Goal: Transaction & Acquisition: Download file/media

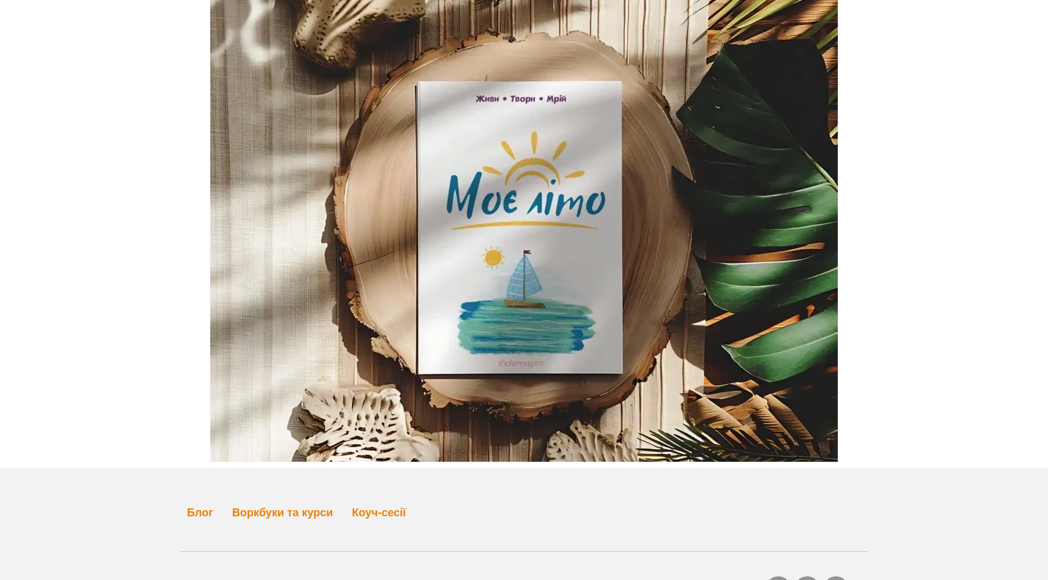
scroll to position [4742, 0]
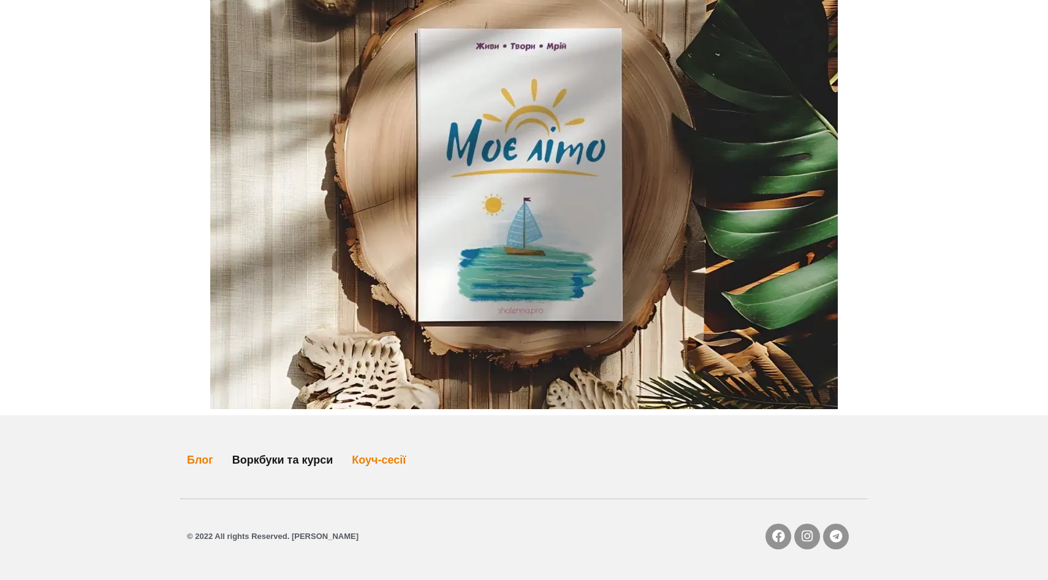
click at [297, 460] on link "Воркбуки та курси" at bounding box center [282, 460] width 101 height 28
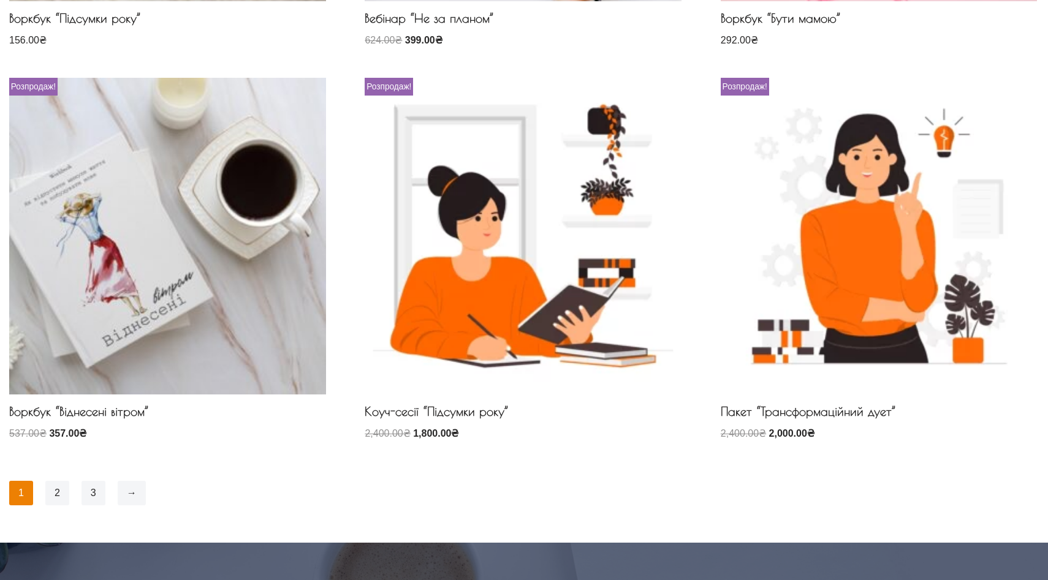
scroll to position [926, 0]
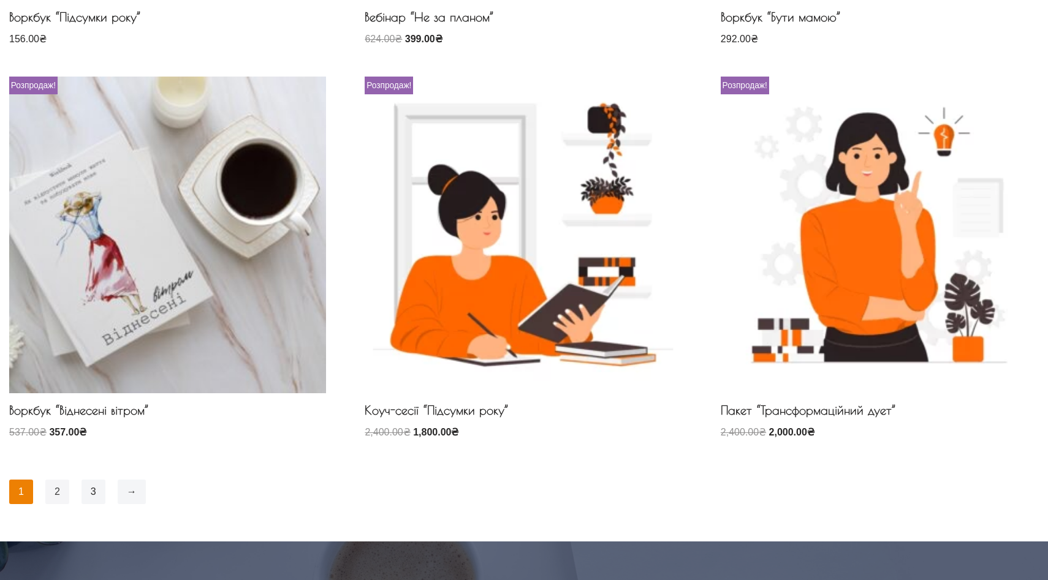
click at [56, 495] on link "2" at bounding box center [57, 492] width 24 height 25
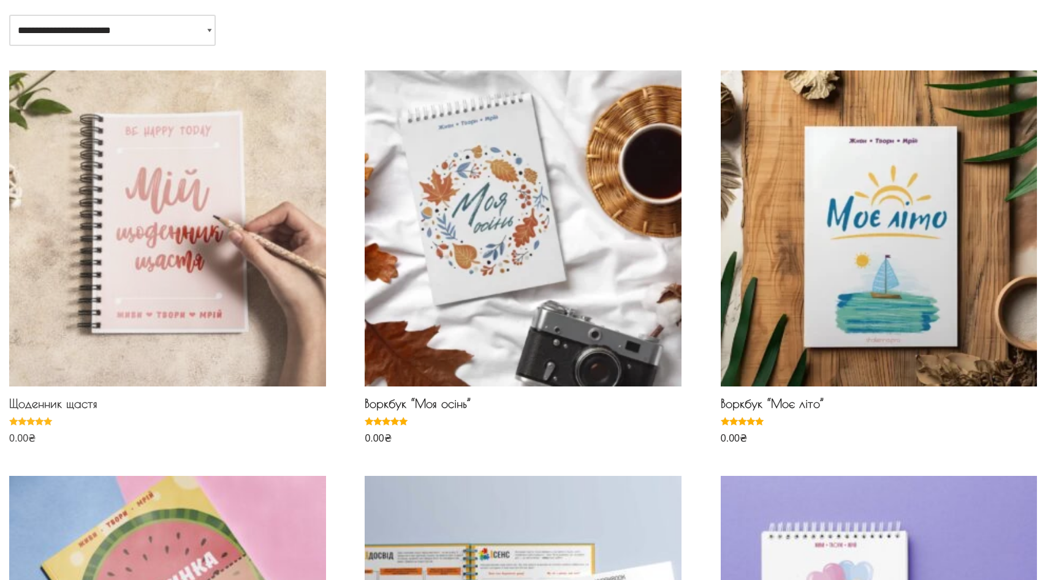
scroll to position [134, 0]
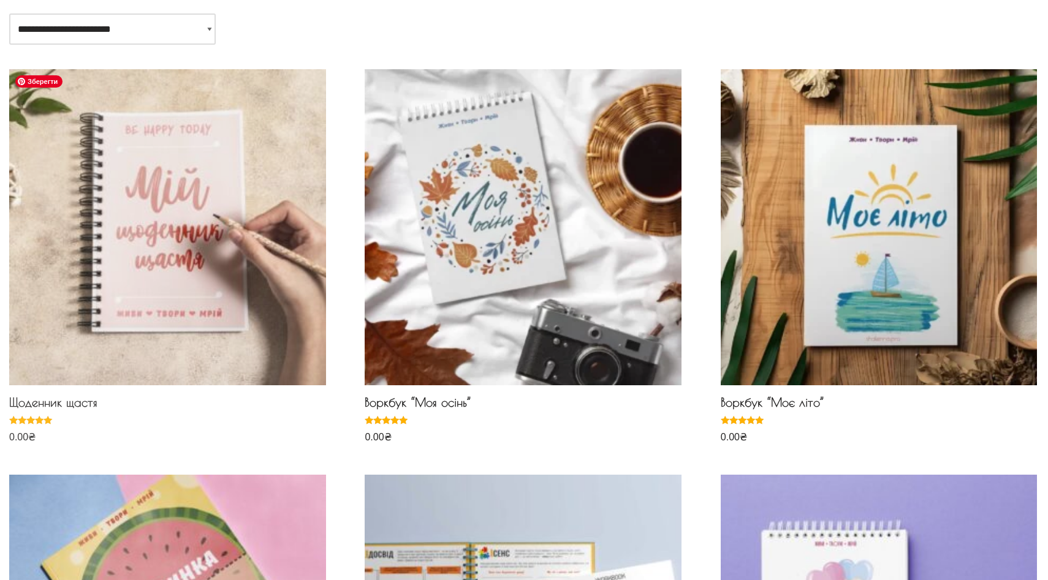
click at [178, 310] on img at bounding box center [167, 227] width 317 height 317
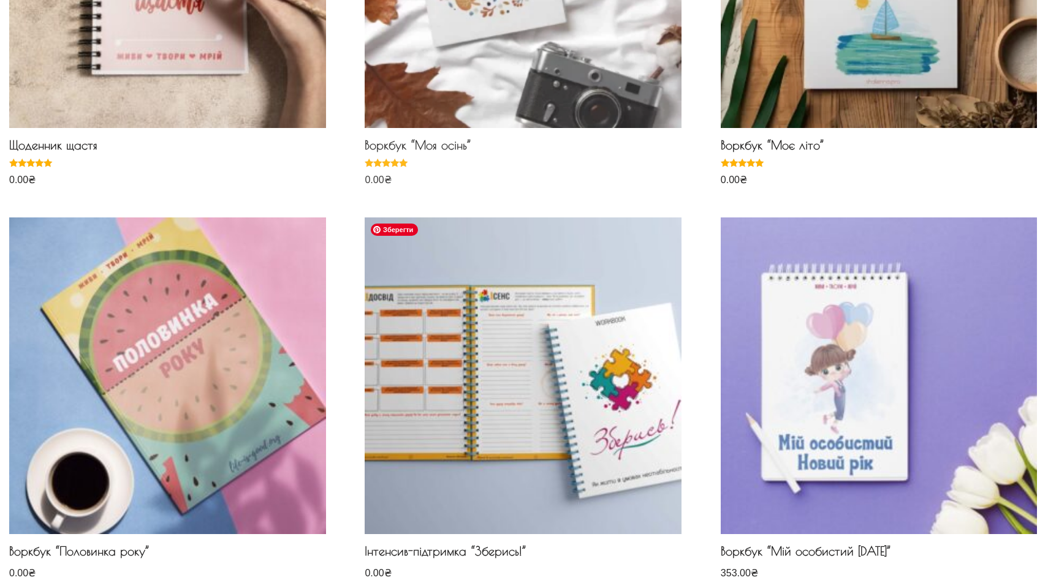
scroll to position [323, 0]
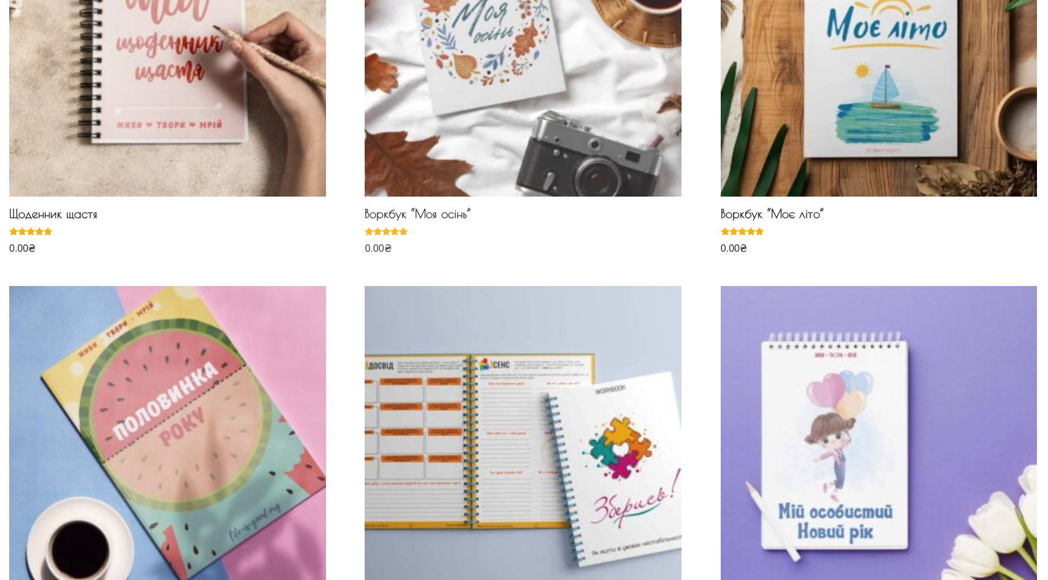
click at [473, 140] on img at bounding box center [523, 38] width 317 height 317
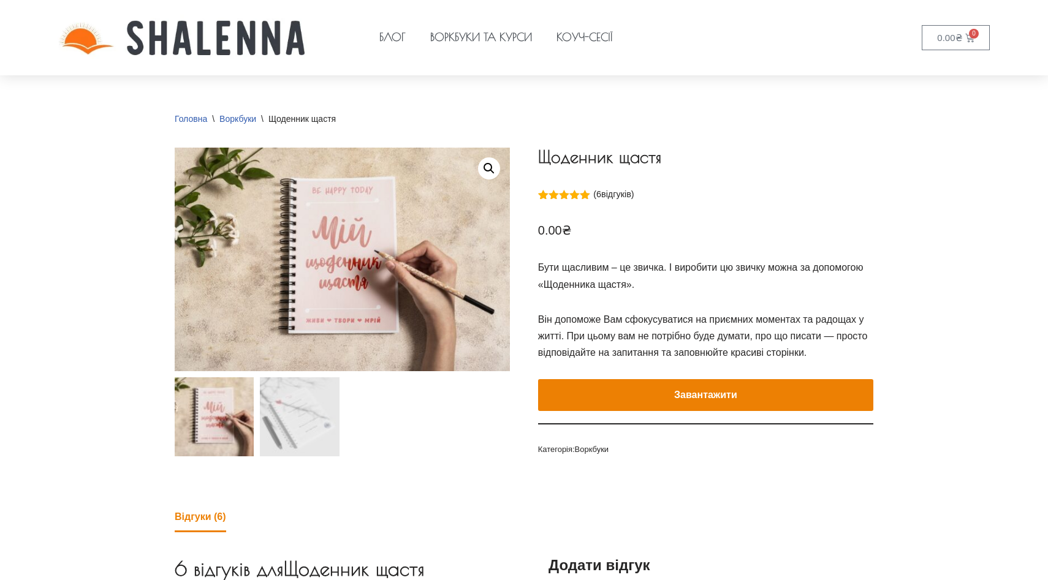
click at [614, 390] on button "Завантажити" at bounding box center [705, 395] width 335 height 32
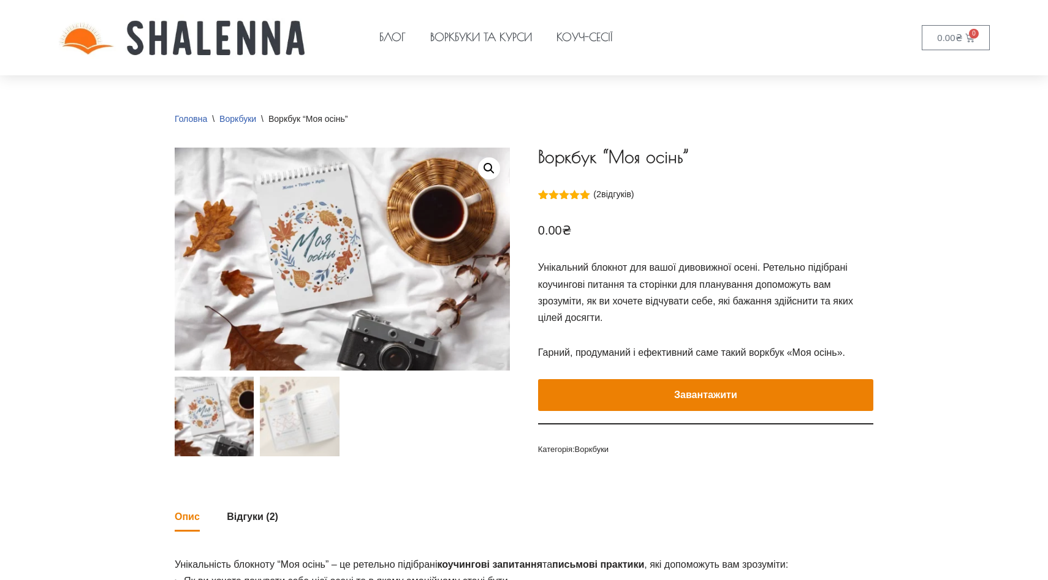
click at [675, 400] on button "Завантажити" at bounding box center [705, 395] width 335 height 32
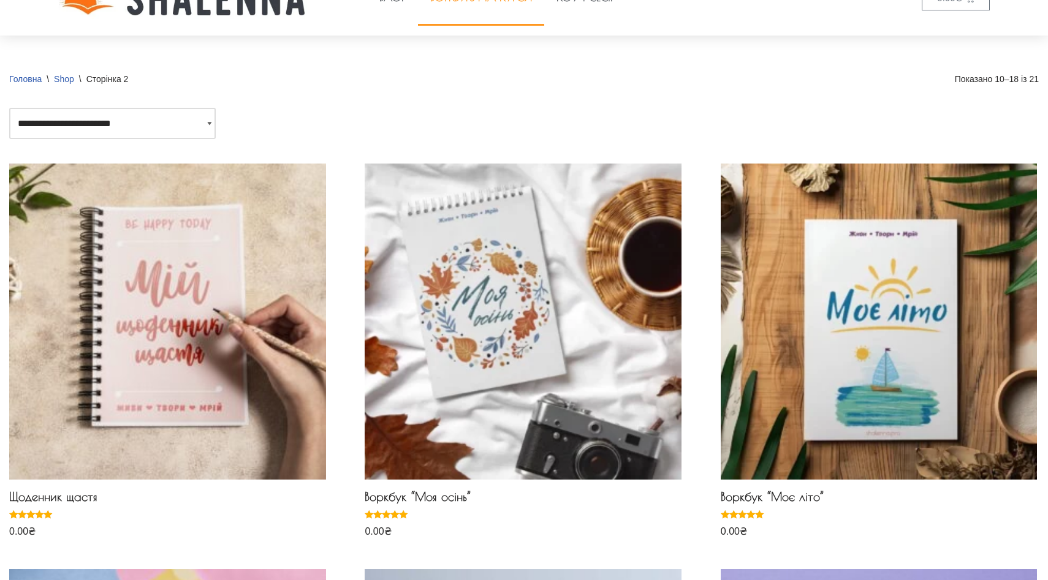
scroll to position [13, 0]
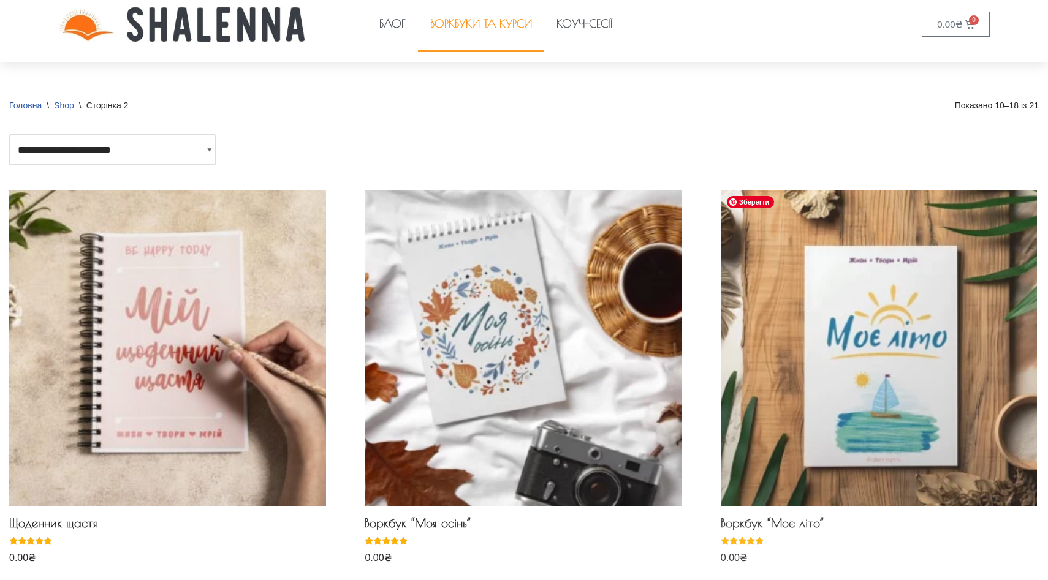
click at [869, 377] on img at bounding box center [879, 348] width 317 height 317
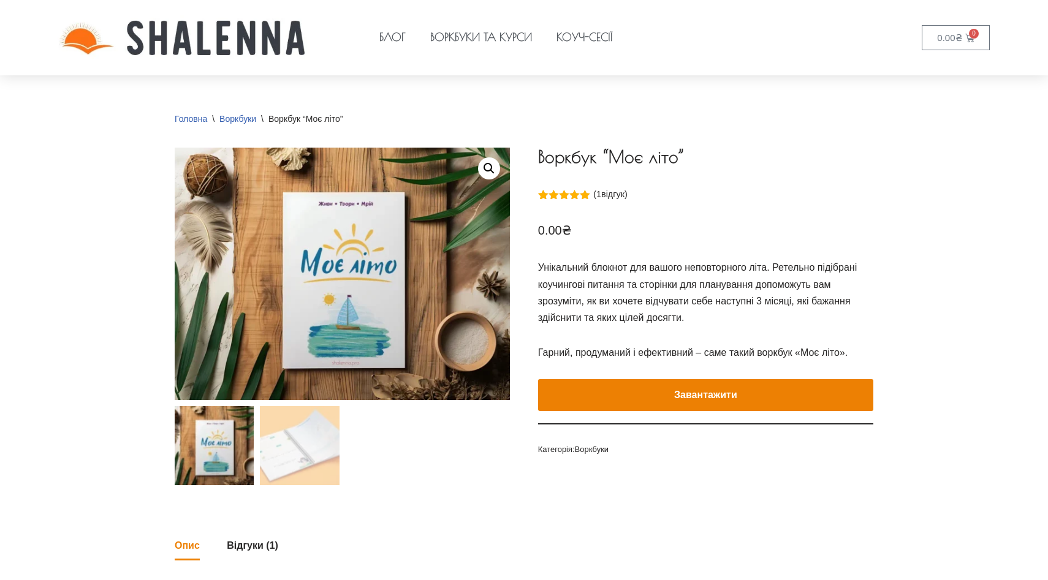
click at [615, 389] on button "Завантажити" at bounding box center [705, 395] width 335 height 32
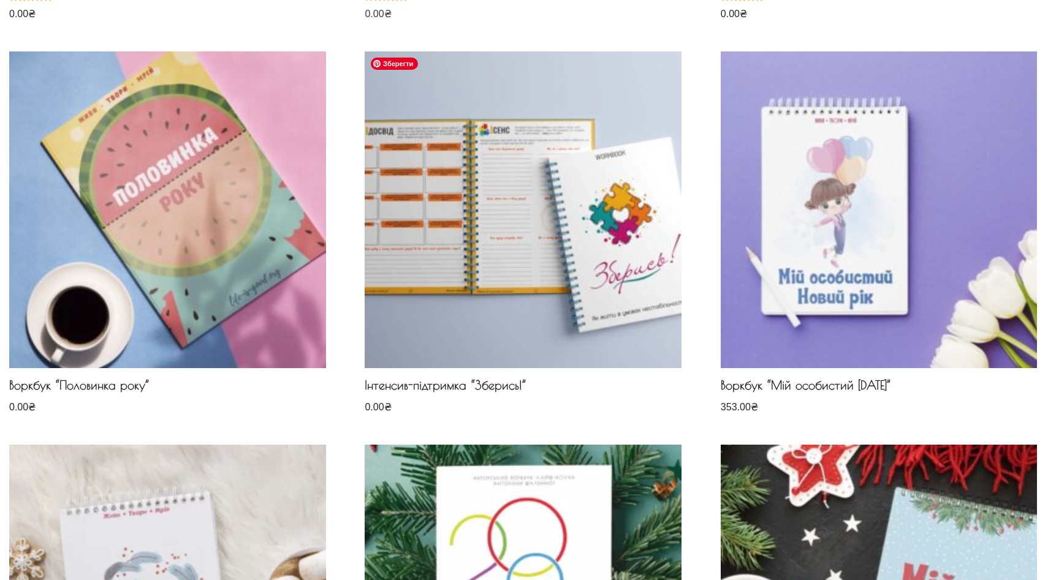
scroll to position [559, 0]
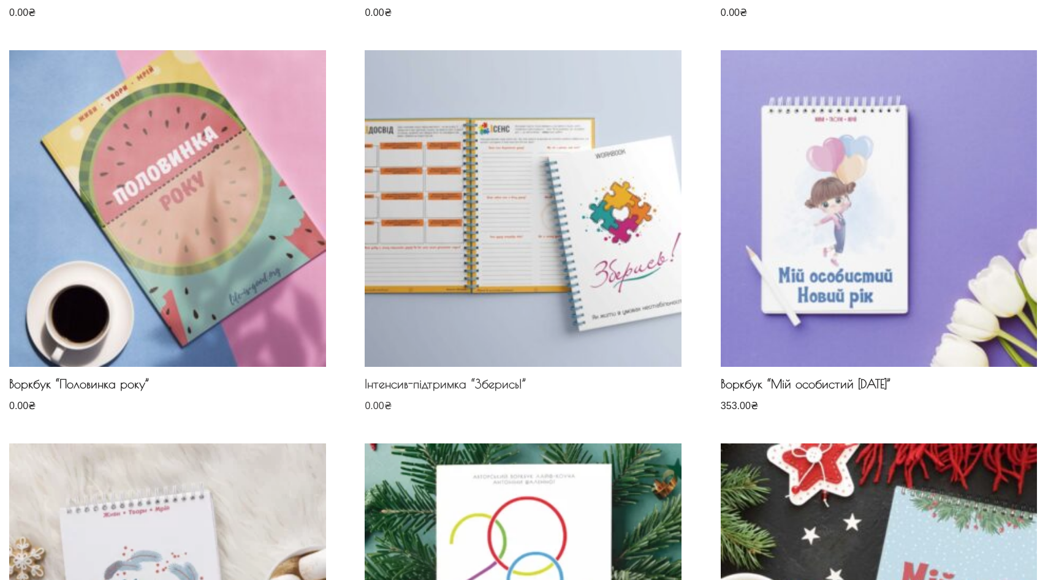
click at [420, 385] on h2 "Інтенсив-підтримка “Зберись!”" at bounding box center [523, 387] width 317 height 21
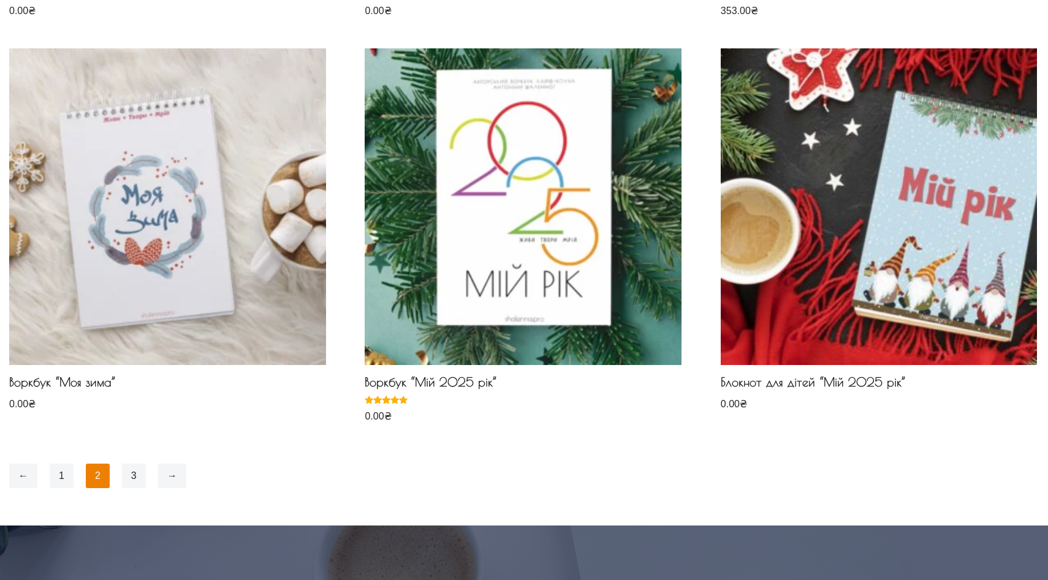
scroll to position [966, 0]
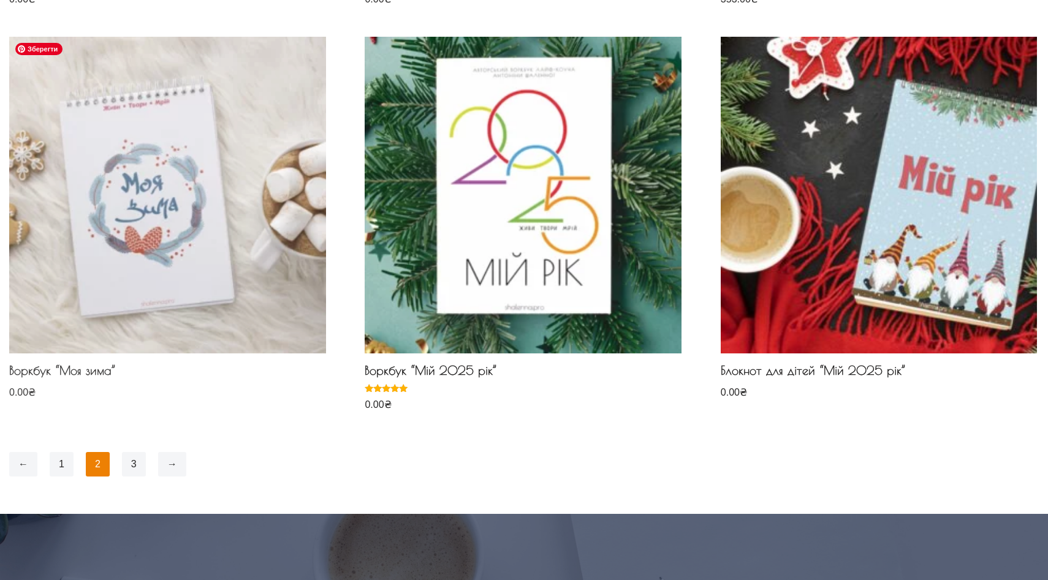
click at [184, 276] on img at bounding box center [167, 195] width 317 height 317
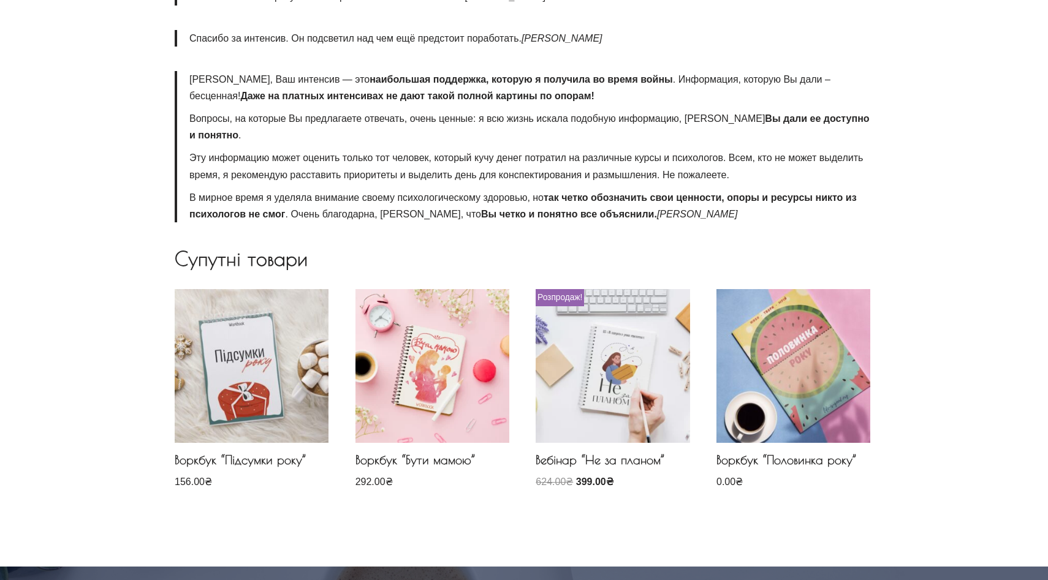
scroll to position [1043, 0]
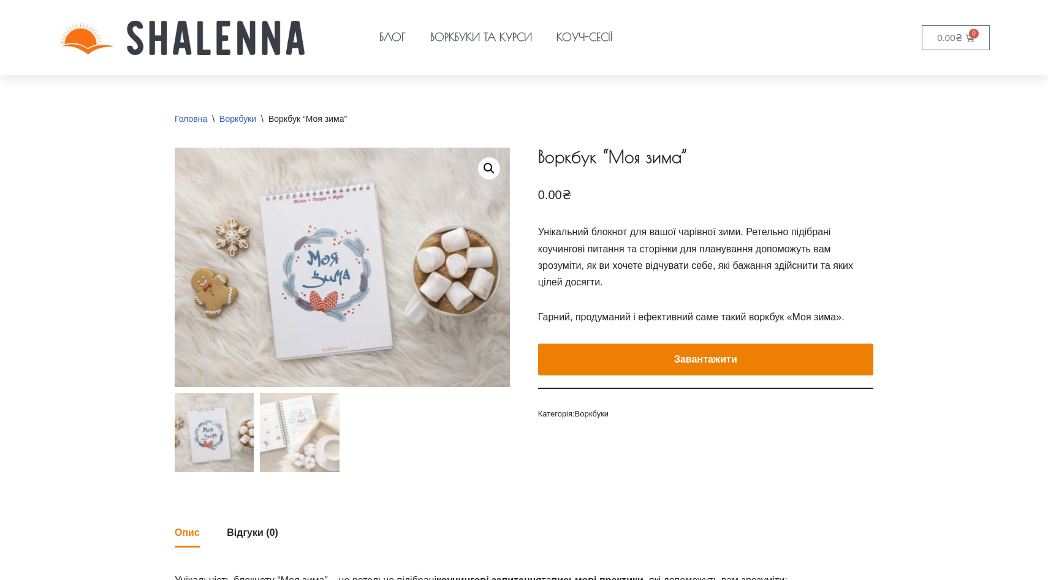
click at [666, 363] on button "Завантажити" at bounding box center [705, 360] width 335 height 32
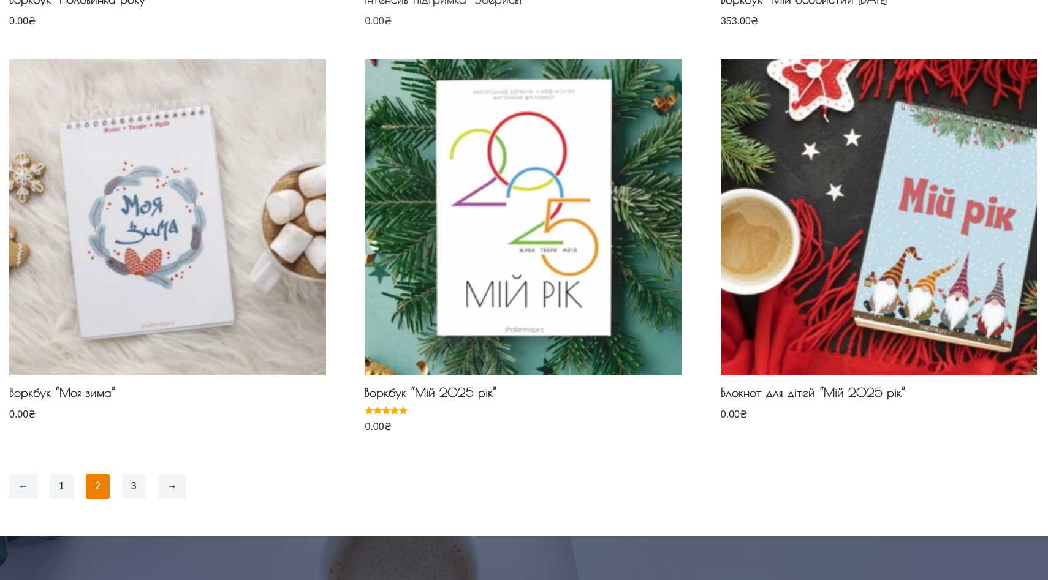
scroll to position [950, 0]
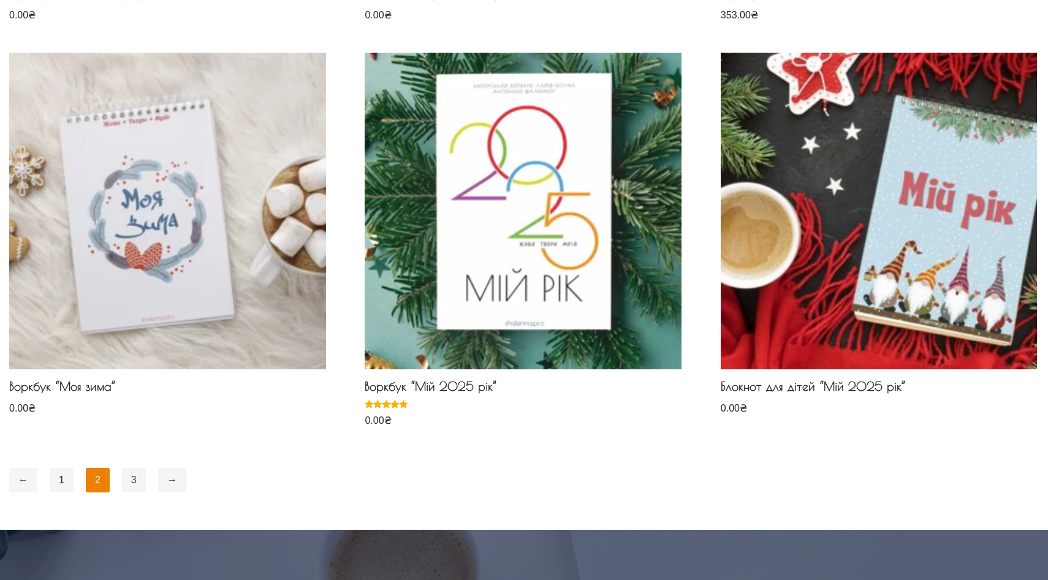
click at [137, 482] on link "3" at bounding box center [134, 480] width 24 height 25
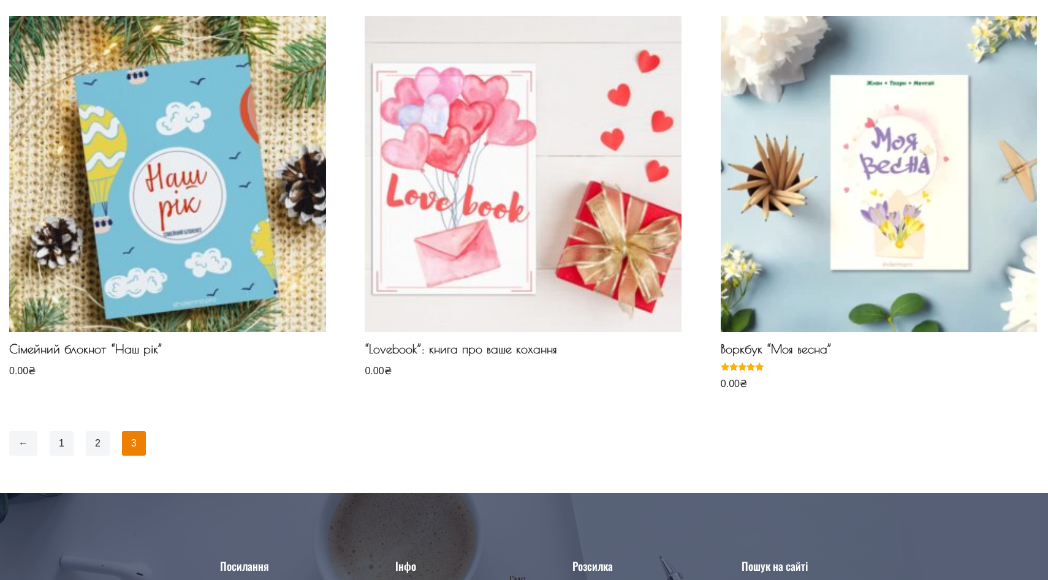
scroll to position [192, 0]
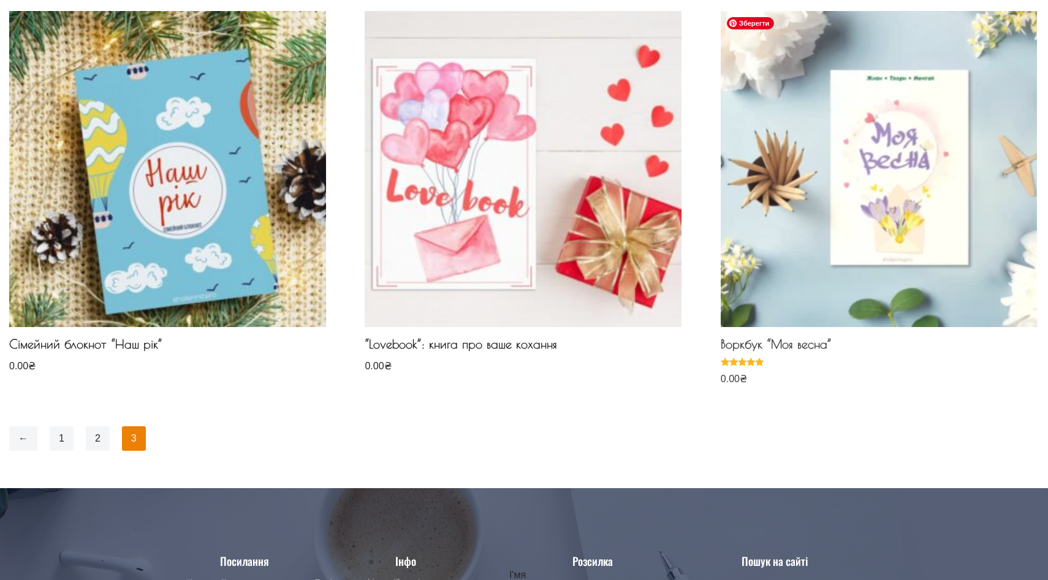
click at [822, 242] on img at bounding box center [879, 169] width 317 height 317
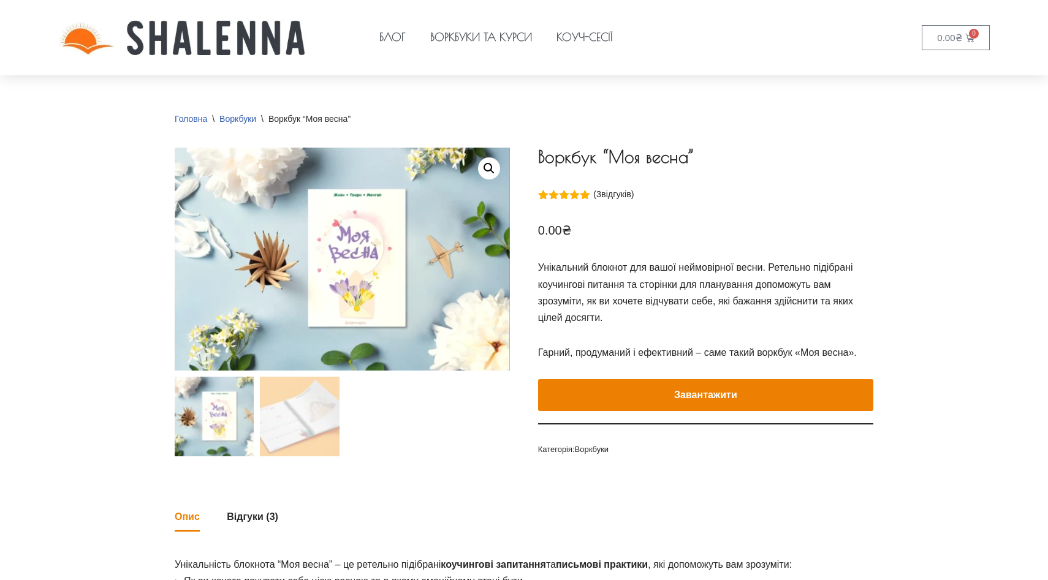
click at [593, 390] on button "Завантажити" at bounding box center [705, 395] width 335 height 32
